Goal: Information Seeking & Learning: Learn about a topic

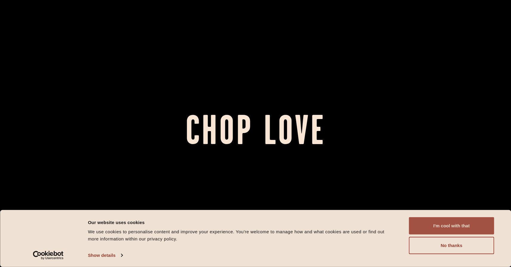
click at [438, 223] on button "I'm cool with that" at bounding box center [451, 225] width 85 height 17
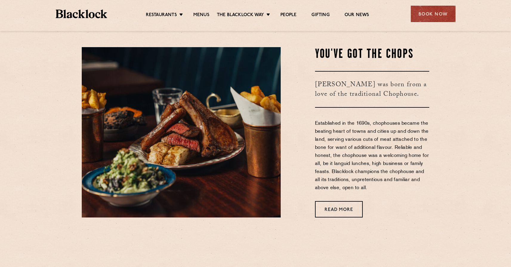
scroll to position [291, 0]
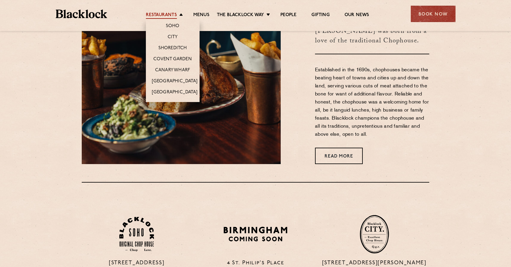
click at [167, 14] on link "Restaurants" at bounding box center [161, 15] width 31 height 7
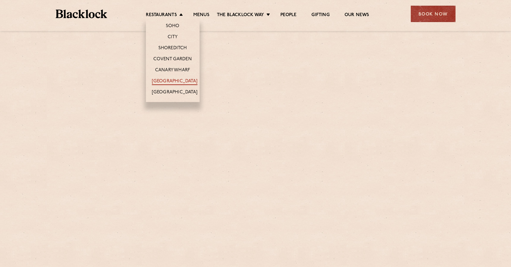
click at [177, 80] on link "[GEOGRAPHIC_DATA]" at bounding box center [175, 82] width 46 height 7
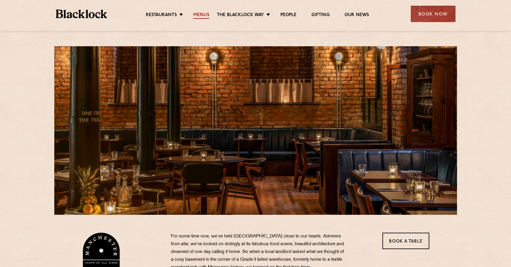
click at [199, 13] on link "Menus" at bounding box center [201, 15] width 16 height 7
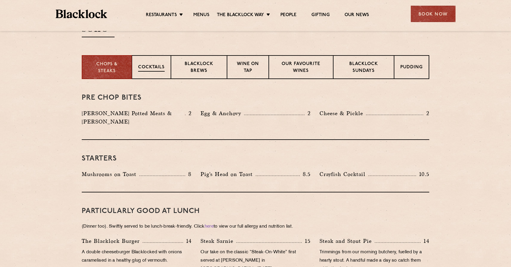
scroll to position [160, 0]
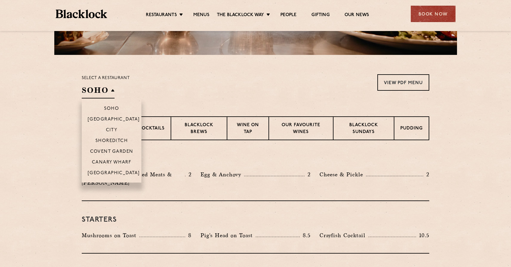
click at [110, 88] on h2 "SOHO" at bounding box center [98, 91] width 33 height 13
click at [122, 173] on p "[GEOGRAPHIC_DATA]" at bounding box center [114, 174] width 52 height 6
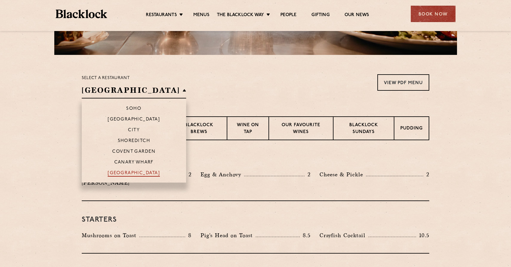
click at [122, 173] on p "[GEOGRAPHIC_DATA]" at bounding box center [134, 174] width 52 height 6
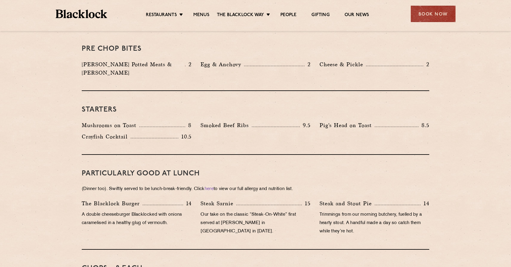
scroll to position [209, 0]
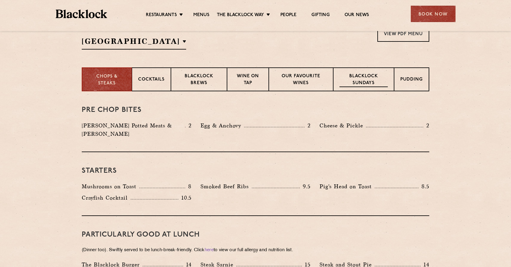
click at [361, 80] on p "Blacklock Sundays" at bounding box center [364, 80] width 48 height 14
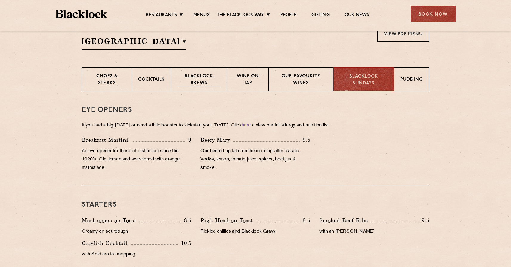
click at [176, 76] on div "Blacklock Brews" at bounding box center [199, 79] width 56 height 24
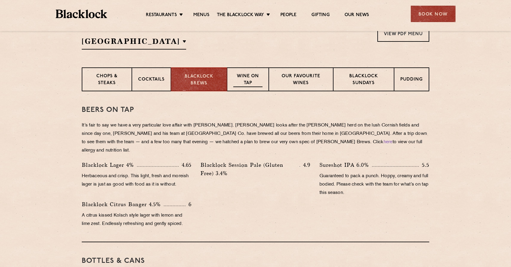
click at [233, 82] on div "Wine on Tap" at bounding box center [248, 79] width 42 height 24
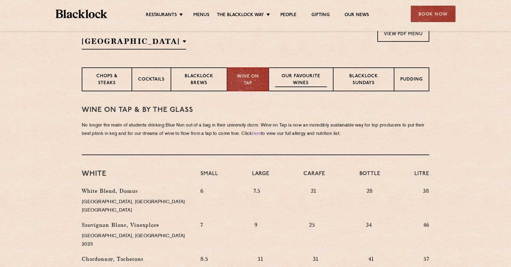
click at [288, 86] on p "Our favourite wines" at bounding box center [301, 80] width 52 height 14
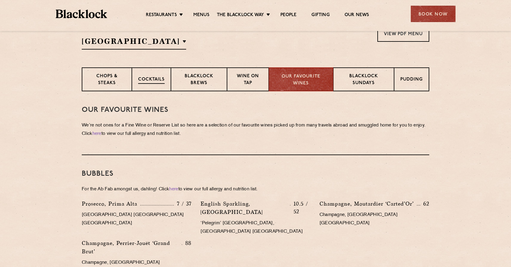
click at [156, 84] on div "Cocktails" at bounding box center [151, 79] width 39 height 24
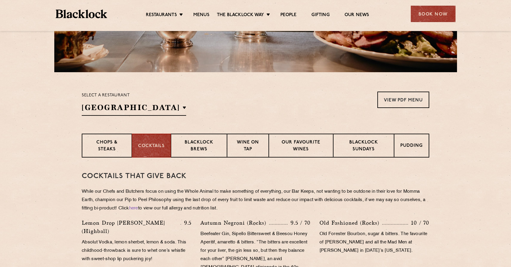
scroll to position [120, 0]
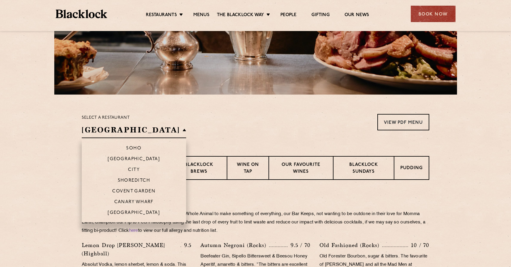
click at [92, 182] on li "Shoreditch" at bounding box center [134, 180] width 104 height 11
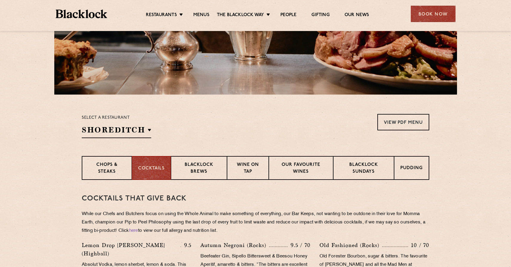
click at [106, 121] on p "Select a restaurant" at bounding box center [117, 118] width 70 height 8
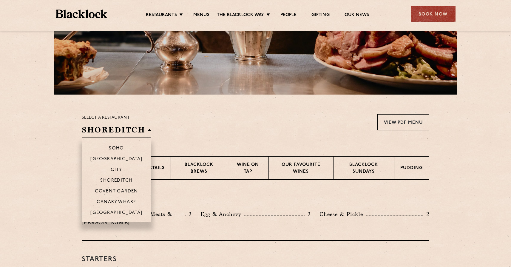
click at [106, 127] on h2 "Shoreditch" at bounding box center [117, 131] width 70 height 13
click at [116, 211] on p "[GEOGRAPHIC_DATA]" at bounding box center [116, 213] width 52 height 6
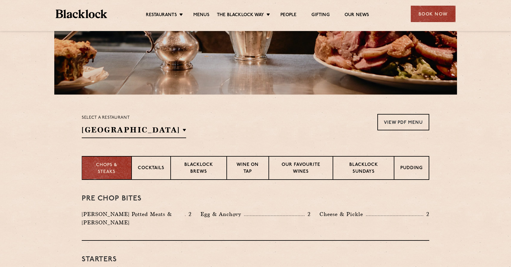
click at [125, 172] on p "Chops & Steaks" at bounding box center [106, 168] width 37 height 13
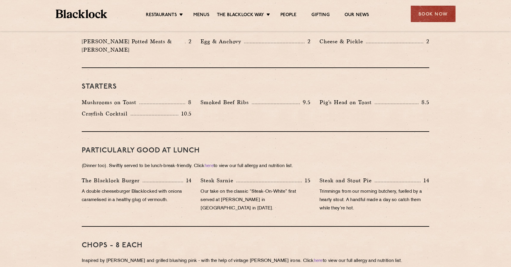
scroll to position [211, 0]
